Goal: Check status

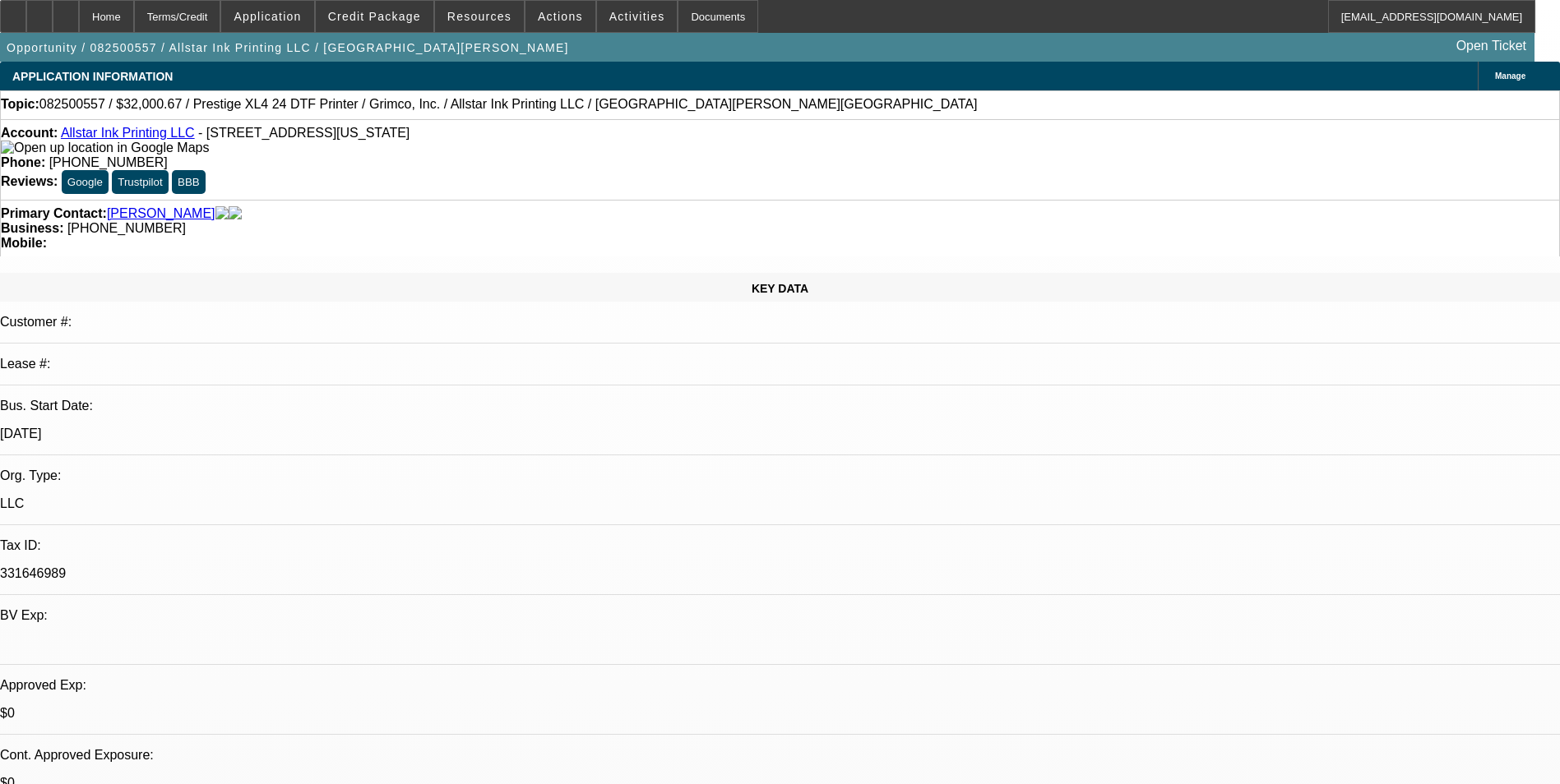
select select "0"
select select "0.1"
select select "0"
select select "2"
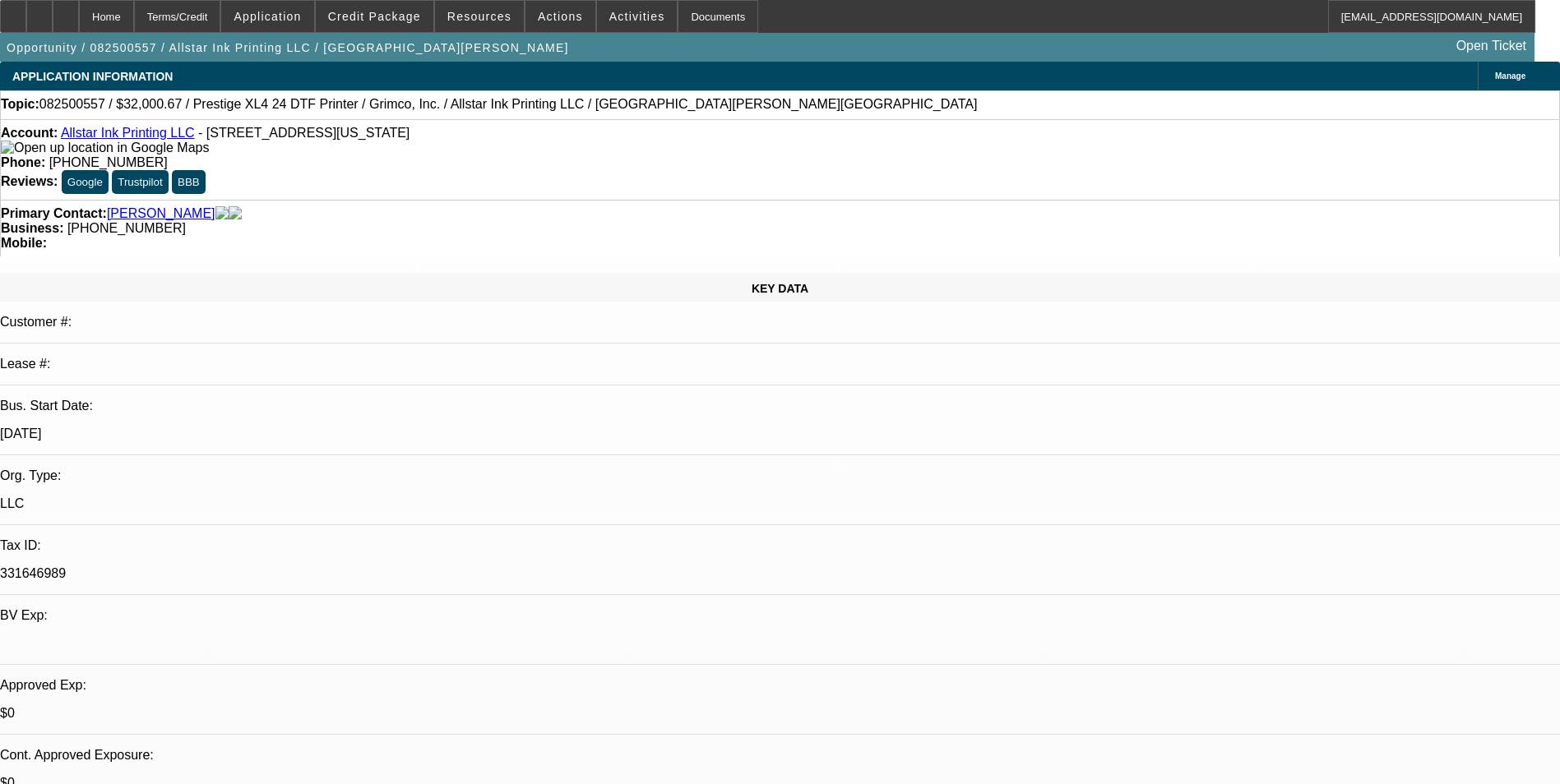
select select "0.1"
select select "1"
select select "4"
select select "1"
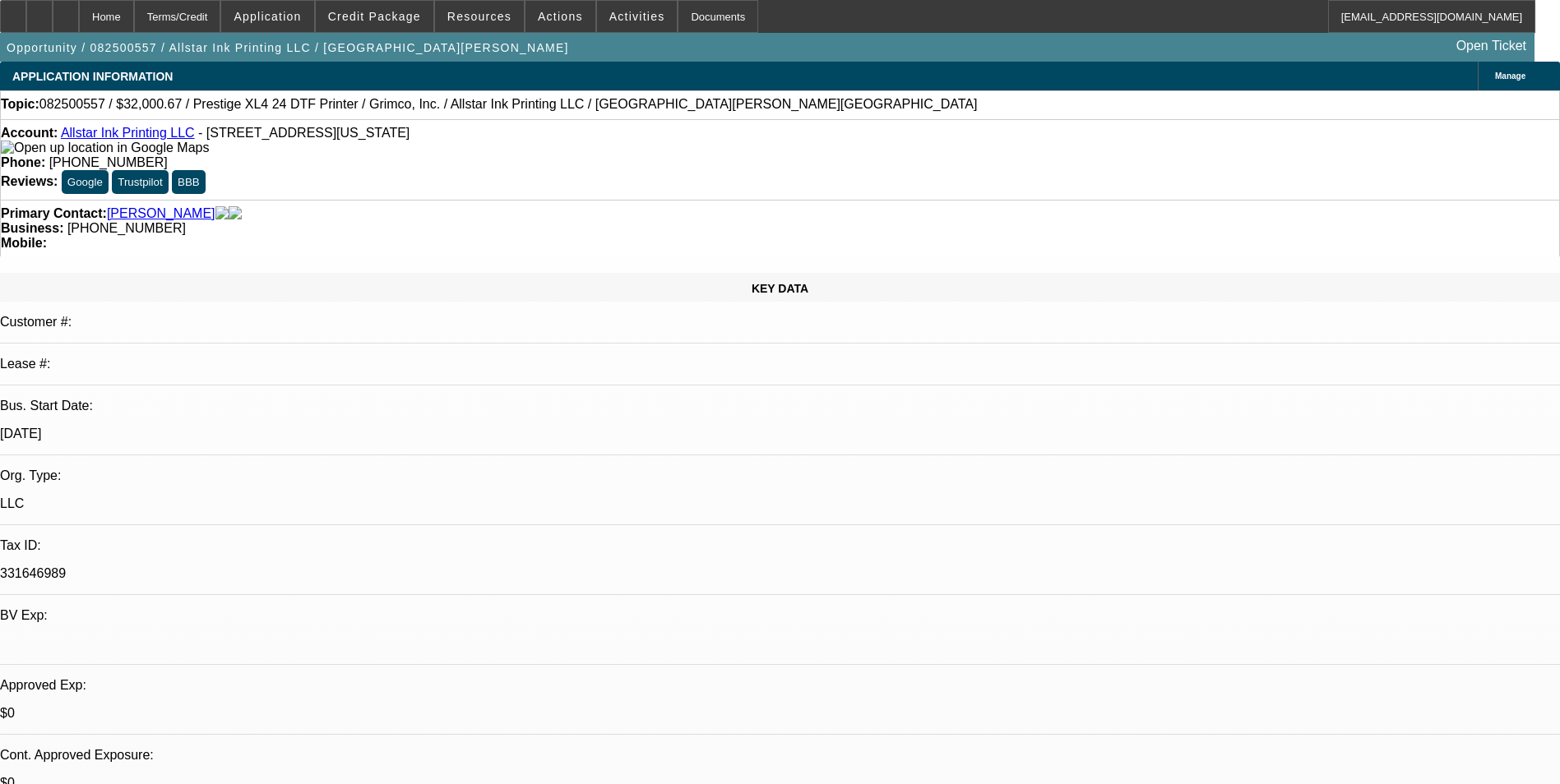
select select "2"
select select "4"
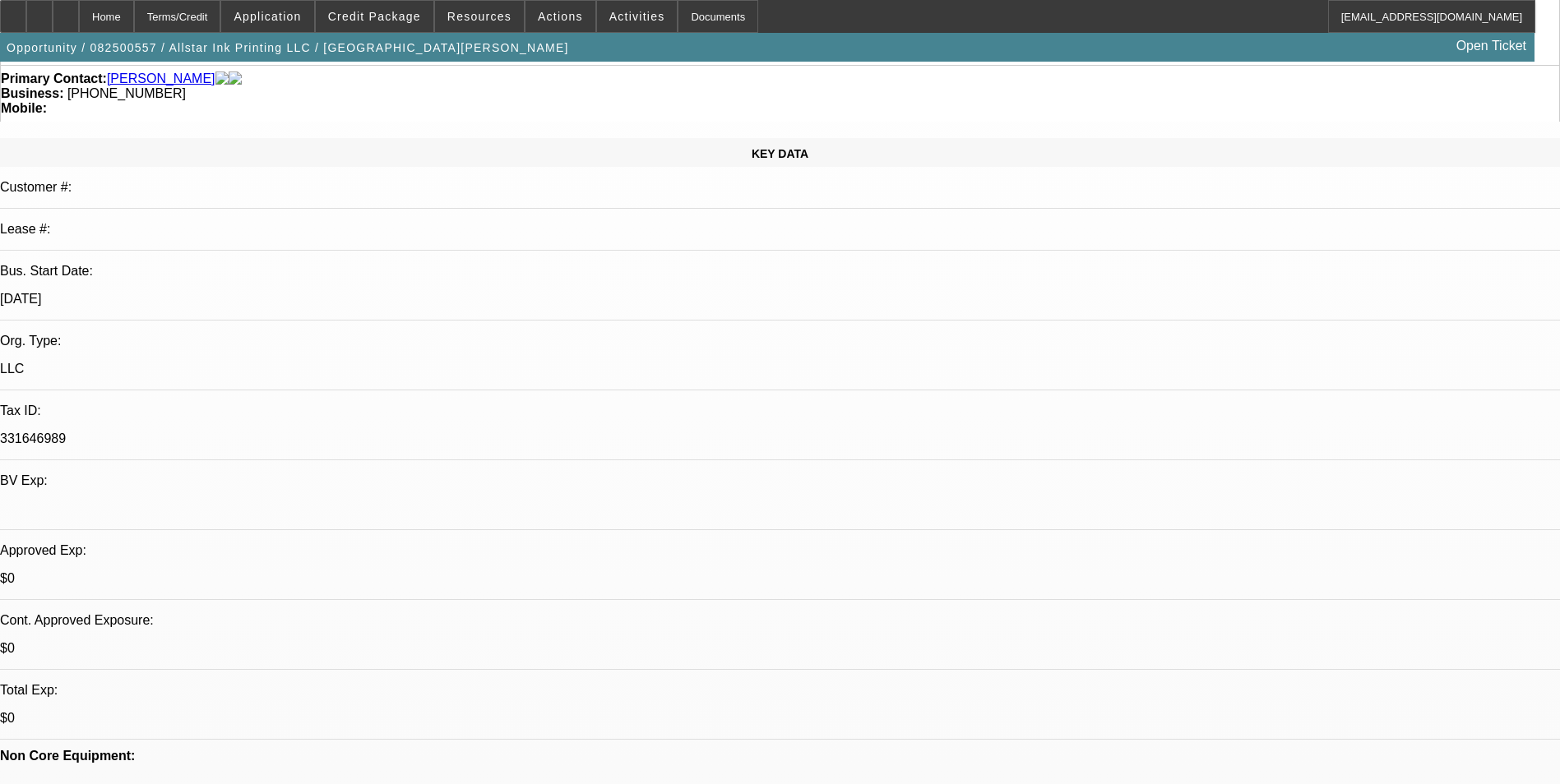
scroll to position [165, 0]
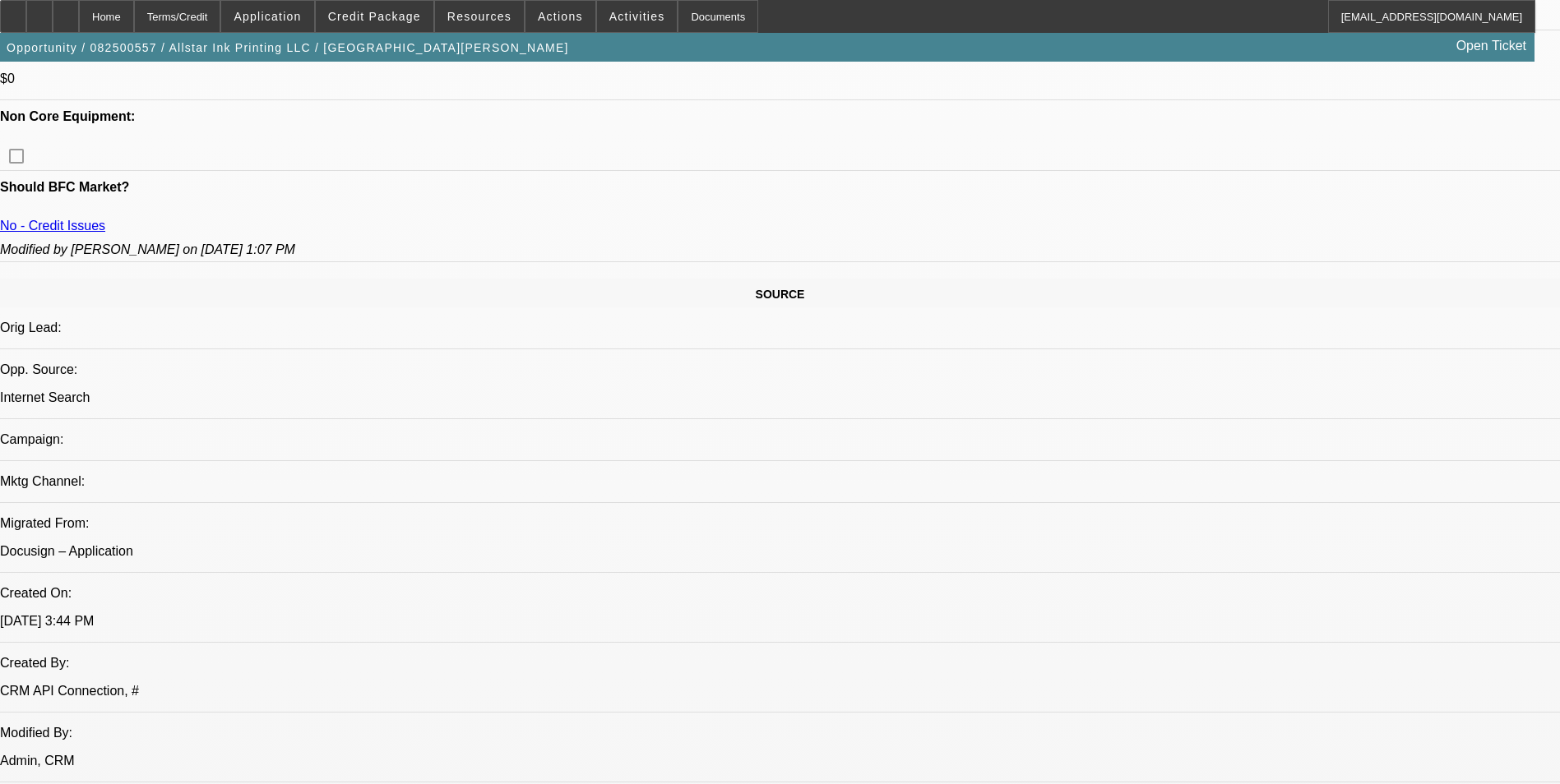
scroll to position [904, 0]
